Goal: Task Accomplishment & Management: Complete application form

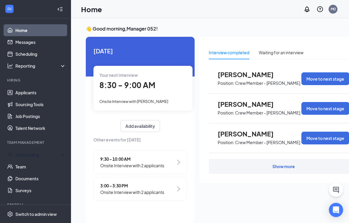
click at [46, 154] on div "Onboarding" at bounding box center [38, 155] width 46 height 6
click at [44, 166] on link "Overview" at bounding box center [40, 167] width 51 height 12
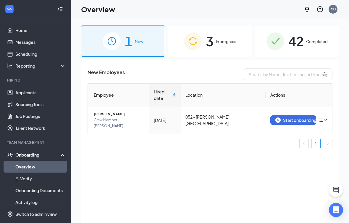
click at [232, 45] on div "3 In progress" at bounding box center [210, 40] width 84 height 31
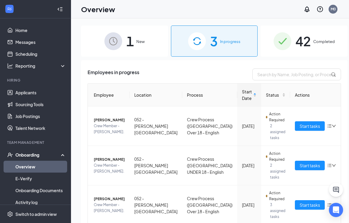
click at [301, 126] on span "Start tasks" at bounding box center [310, 126] width 20 height 7
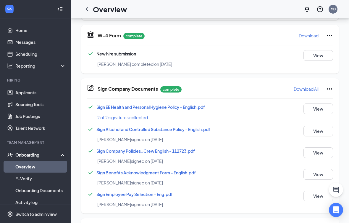
scroll to position [144, 0]
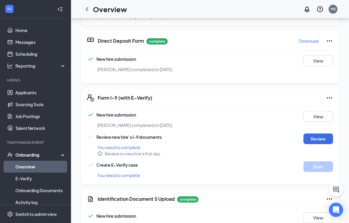
click at [326, 134] on button "Review" at bounding box center [319, 139] width 30 height 11
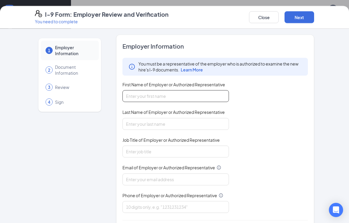
click at [187, 91] on input "First Name of Employer or Authorized Representative" at bounding box center [176, 96] width 107 height 12
type input "[PERSON_NAME]"
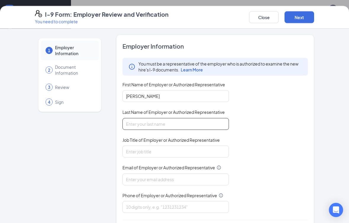
click at [144, 124] on input "Last Name of Employer or Authorized Representative" at bounding box center [176, 124] width 107 height 12
type input "[PERSON_NAME]"
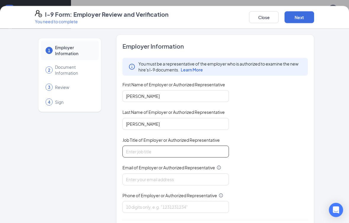
click at [200, 150] on input "Job Title of Employer or Authorized Representative" at bounding box center [176, 151] width 107 height 12
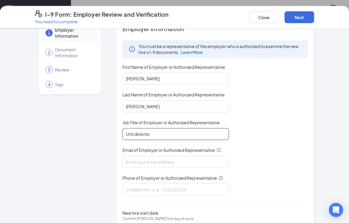
scroll to position [18, 0]
type input "Unit director"
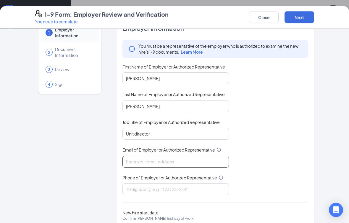
click at [200, 155] on input "Email of Employer or Authorized Representative" at bounding box center [176, 161] width 107 height 12
type input "[EMAIL_ADDRESS][DOMAIN_NAME]"
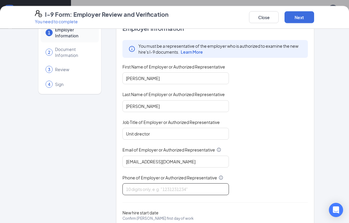
click at [197, 187] on input "Phone of Employer or Authorized Representative" at bounding box center [176, 189] width 107 height 12
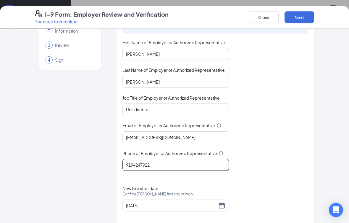
scroll to position [42, 0]
type input "9194247922"
click at [225, 205] on div "[DATE]" at bounding box center [176, 205] width 100 height 7
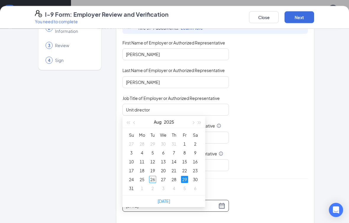
scroll to position [335, 0]
type input "[DATE]"
click at [155, 179] on div "26" at bounding box center [152, 178] width 7 height 7
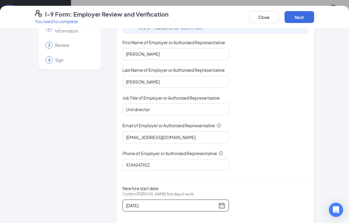
click at [301, 17] on button "Next" at bounding box center [300, 17] width 30 height 12
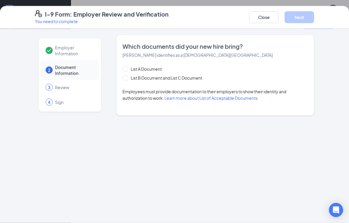
click at [131, 76] on span "List B Document and List C Document" at bounding box center [167, 77] width 76 height 7
click at [127, 76] on input "List B Document and List C Document" at bounding box center [125, 77] width 4 height 4
radio input "true"
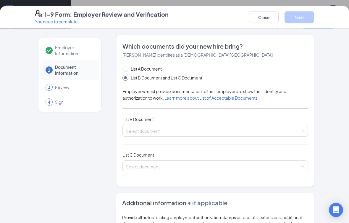
click at [235, 132] on input "search" at bounding box center [213, 129] width 174 height 9
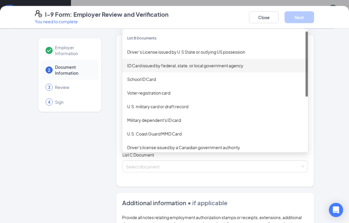
click at [183, 64] on div "ID Card issued by federal, state, or local government agency" at bounding box center [215, 65] width 176 height 7
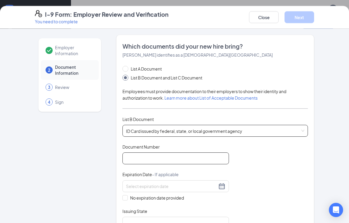
click at [183, 159] on input "Document Number" at bounding box center [176, 158] width 107 height 12
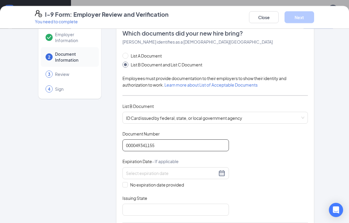
scroll to position [26, 0]
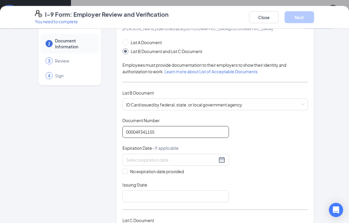
type input "000049341155"
click at [192, 156] on input at bounding box center [171, 159] width 91 height 7
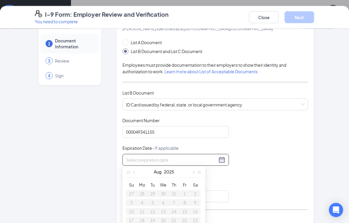
click at [201, 170] on button "button" at bounding box center [200, 172] width 7 height 12
click at [200, 172] on span "button" at bounding box center [199, 172] width 3 height 3
click at [200, 171] on button "button" at bounding box center [200, 172] width 7 height 12
click at [137, 169] on button "button" at bounding box center [134, 172] width 7 height 12
click at [138, 169] on button "button" at bounding box center [134, 172] width 7 height 12
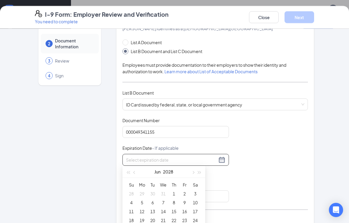
type input "[DATE]"
click at [185, 201] on div "9" at bounding box center [184, 202] width 7 height 7
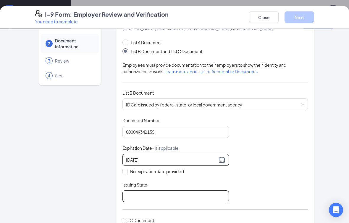
click at [151, 193] on input "Issuing State" at bounding box center [176, 196] width 107 height 12
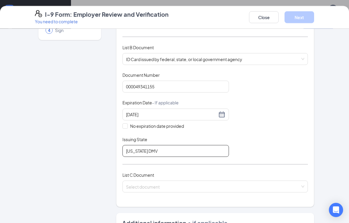
scroll to position [91, 0]
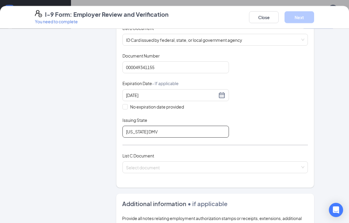
type input "[US_STATE] DMV"
click at [178, 165] on input "search" at bounding box center [213, 165] width 174 height 9
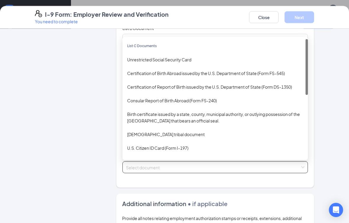
click at [184, 56] on div "Unrestricted Social Security Card" at bounding box center [215, 59] width 176 height 7
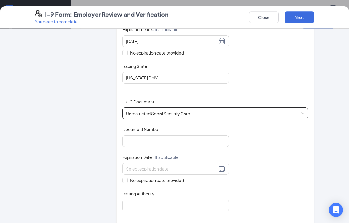
scroll to position [146, 0]
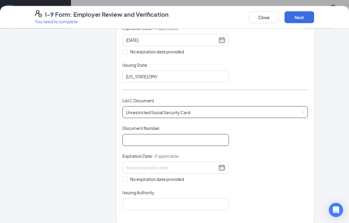
click at [176, 134] on input "Document Number" at bounding box center [176, 140] width 107 height 12
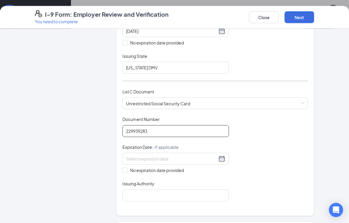
scroll to position [156, 0]
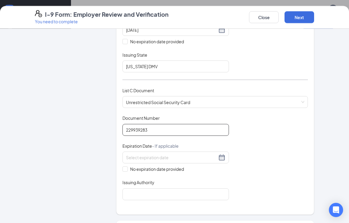
type input "229939283"
click at [126, 166] on input "No expiration date provided" at bounding box center [125, 168] width 4 height 4
checkbox input "true"
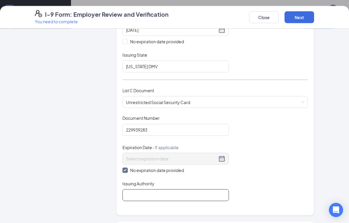
click at [160, 195] on input "Issuing Authority" at bounding box center [176, 195] width 107 height 12
type input "Social Security administration"
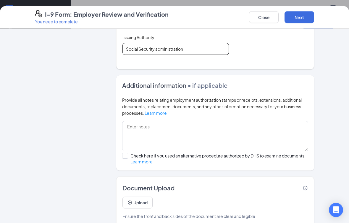
scroll to position [302, 0]
click at [300, 15] on button "Next" at bounding box center [300, 17] width 30 height 12
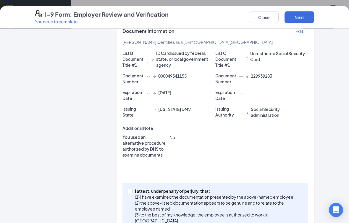
scroll to position [144, 0]
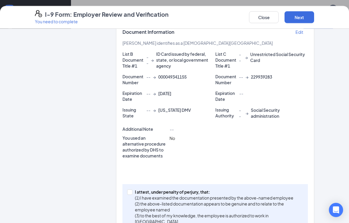
click at [304, 14] on button "Next" at bounding box center [300, 17] width 30 height 12
click at [303, 16] on button "Next" at bounding box center [300, 17] width 30 height 12
click at [130, 192] on input "I attest, under penalty of [PERSON_NAME], that: (1) I have examined the documen…" at bounding box center [129, 191] width 4 height 4
checkbox input "true"
click at [306, 17] on button "Next" at bounding box center [300, 17] width 30 height 12
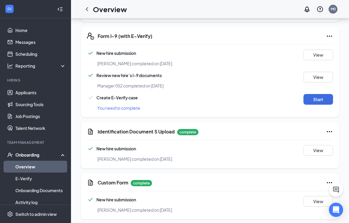
scroll to position [294, 0]
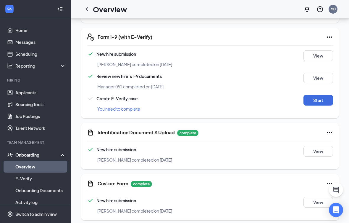
click at [328, 95] on button "Start" at bounding box center [319, 100] width 30 height 11
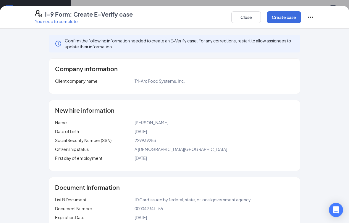
click at [280, 19] on button "Create case" at bounding box center [284, 17] width 34 height 12
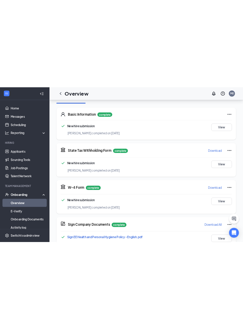
scroll to position [0, 0]
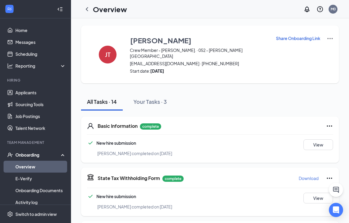
click at [327, 41] on img at bounding box center [330, 38] width 7 height 7
click at [331, 49] on span "View details" at bounding box center [323, 49] width 23 height 7
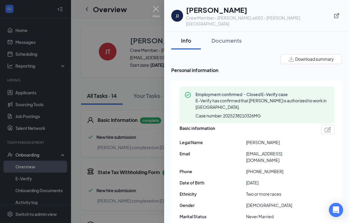
click at [236, 37] on div "Documents" at bounding box center [227, 40] width 30 height 7
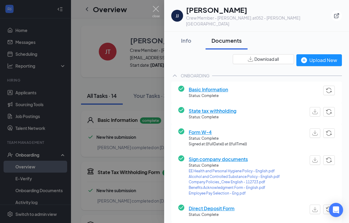
click at [328, 56] on div "Upload New" at bounding box center [319, 59] width 36 height 7
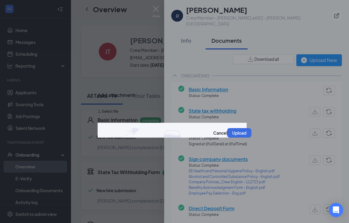
click at [118, 116] on button "Select file" at bounding box center [108, 111] width 21 height 9
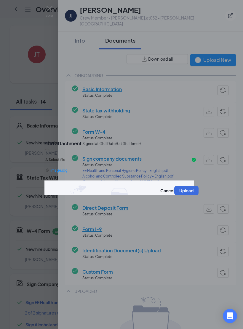
click at [185, 190] on button "Upload" at bounding box center [186, 190] width 24 height 9
click at [180, 193] on button "Upload" at bounding box center [186, 190] width 24 height 9
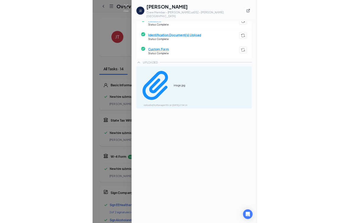
scroll to position [187, 0]
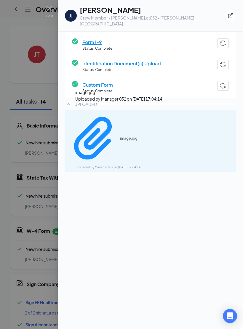
click at [128, 136] on div "image.jpg" at bounding box center [142, 138] width 44 height 5
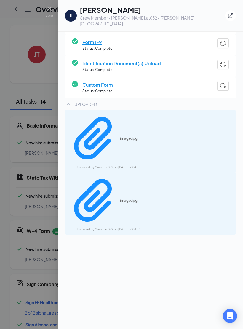
click at [27, 63] on div at bounding box center [121, 164] width 243 height 329
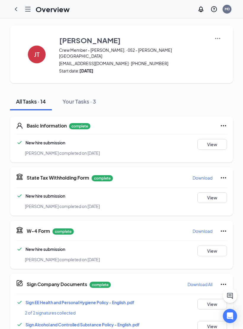
click at [19, 10] on icon "ChevronLeft" at bounding box center [15, 9] width 7 height 7
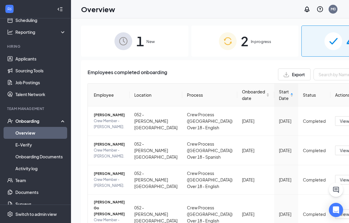
scroll to position [62, 0]
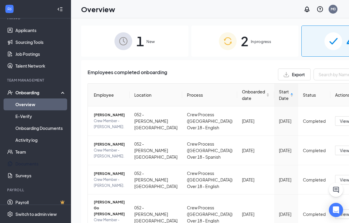
click at [43, 165] on link "Documents" at bounding box center [40, 164] width 51 height 12
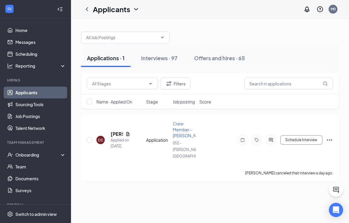
click at [24, 34] on link "Home" at bounding box center [40, 30] width 51 height 12
